Goal: Check status: Check status

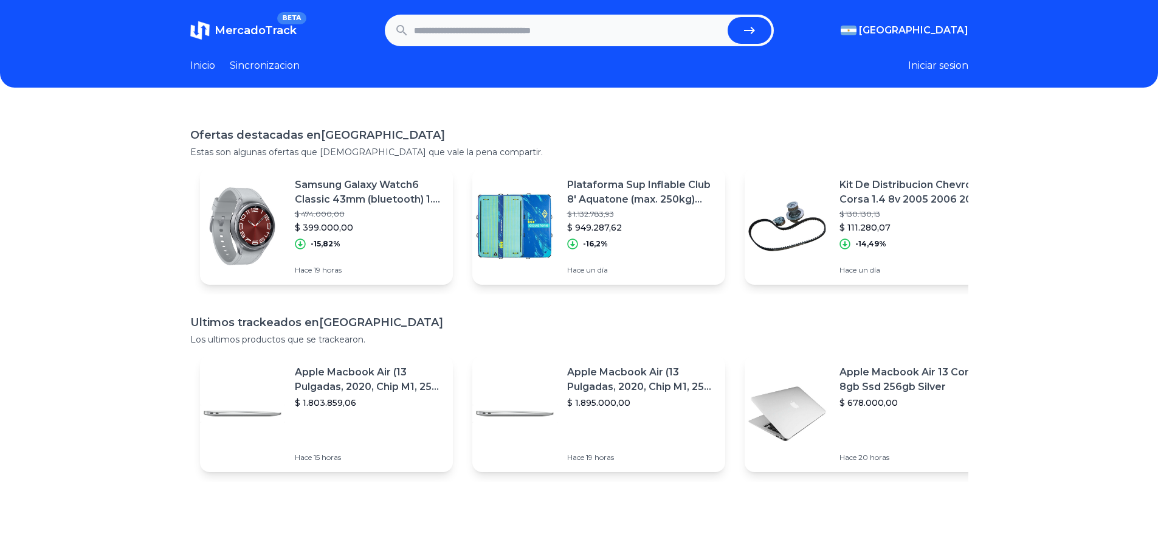
click at [482, 21] on input "text" at bounding box center [568, 30] width 309 height 27
paste input "**********"
type input "**********"
click at [755, 30] on icon "submit" at bounding box center [749, 30] width 11 height 7
